Goal: Transaction & Acquisition: Purchase product/service

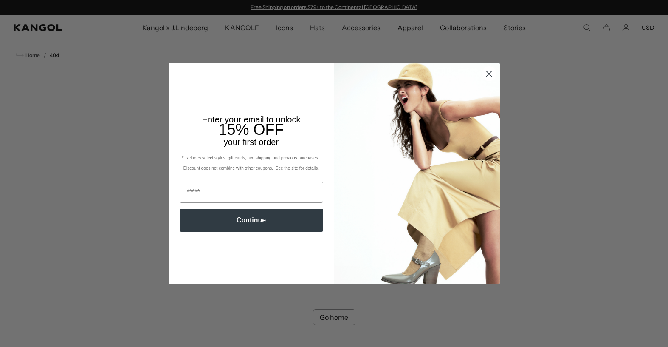
scroll to position [0, 175]
